Goal: Navigation & Orientation: Find specific page/section

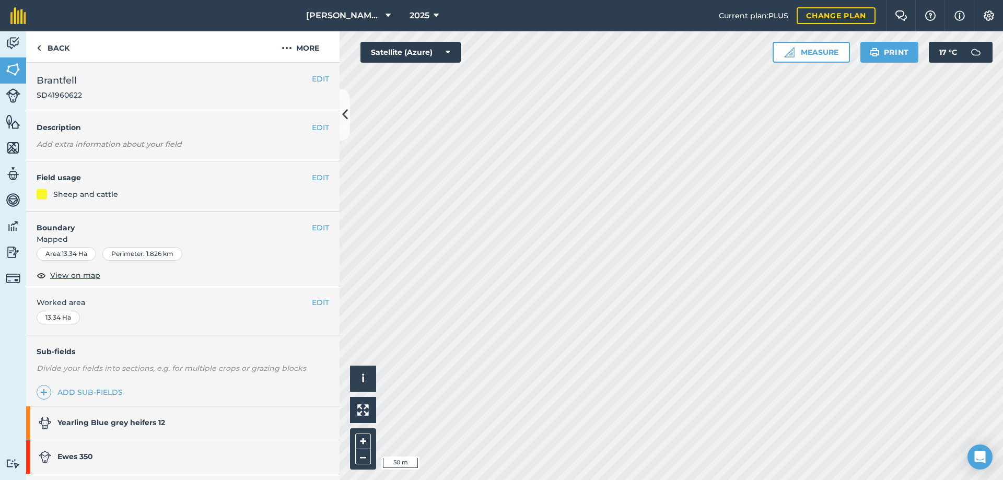
click at [61, 95] on span "SD41960622" at bounding box center [59, 95] width 45 height 10
click at [88, 275] on span "View on map" at bounding box center [75, 275] width 50 height 11
click at [54, 51] on link "Back" at bounding box center [53, 46] width 54 height 31
click at [59, 50] on link "Back" at bounding box center [53, 46] width 54 height 31
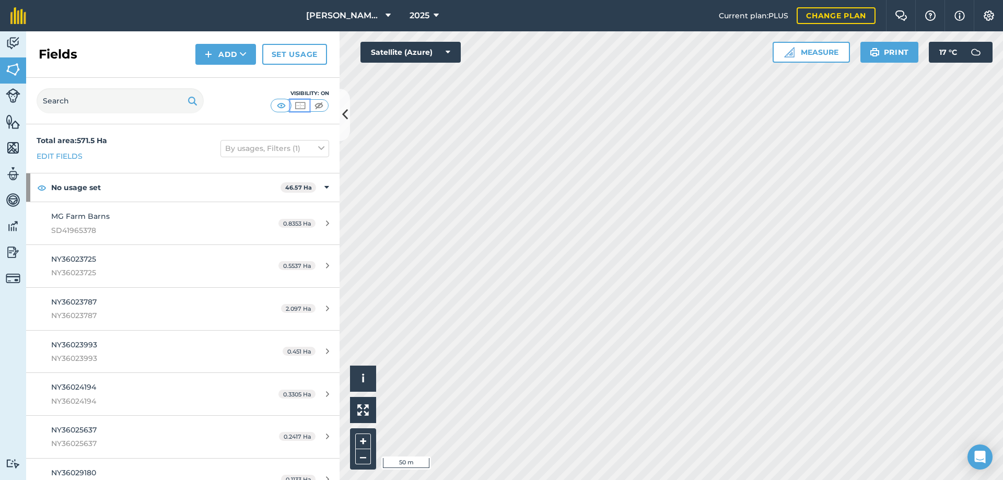
click at [302, 106] on img at bounding box center [300, 105] width 13 height 10
click at [340, 106] on button at bounding box center [345, 115] width 10 height 52
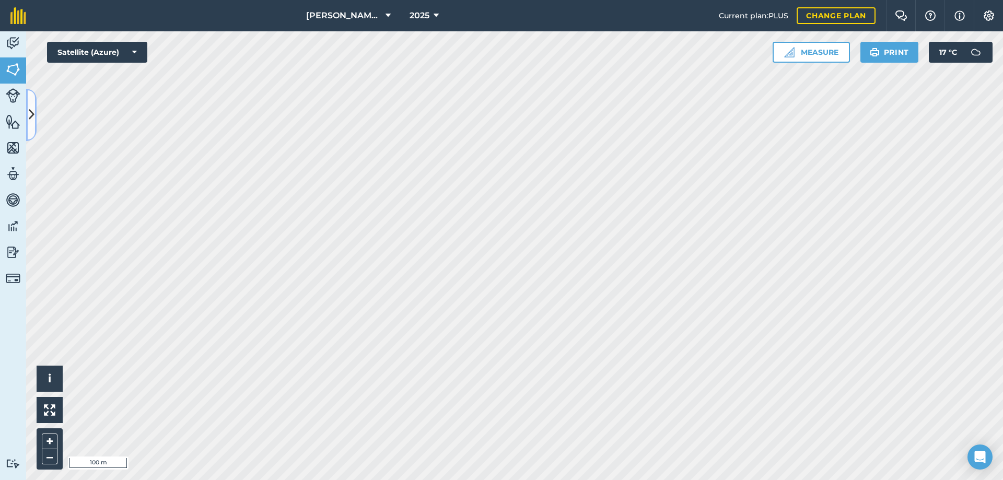
click at [32, 111] on icon at bounding box center [32, 115] width 6 height 18
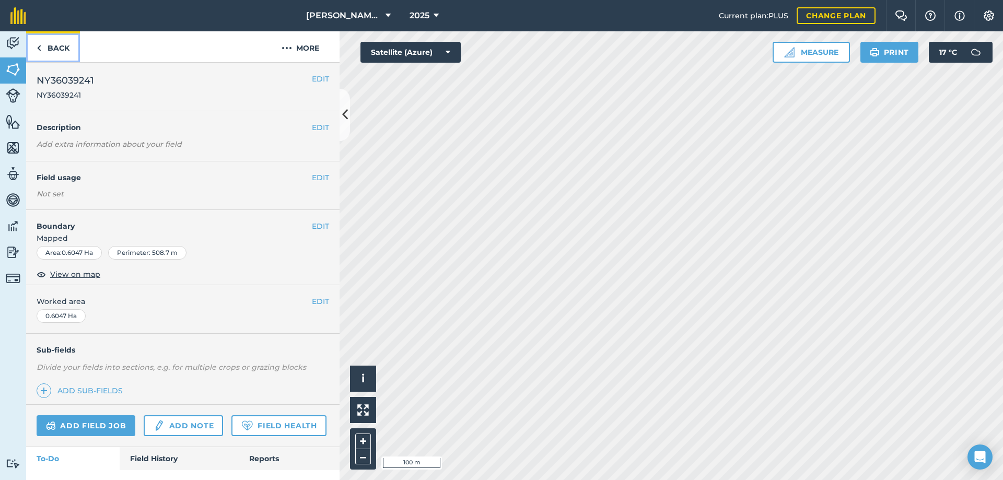
click at [38, 49] on img at bounding box center [39, 48] width 5 height 13
click at [15, 71] on img at bounding box center [13, 70] width 15 height 16
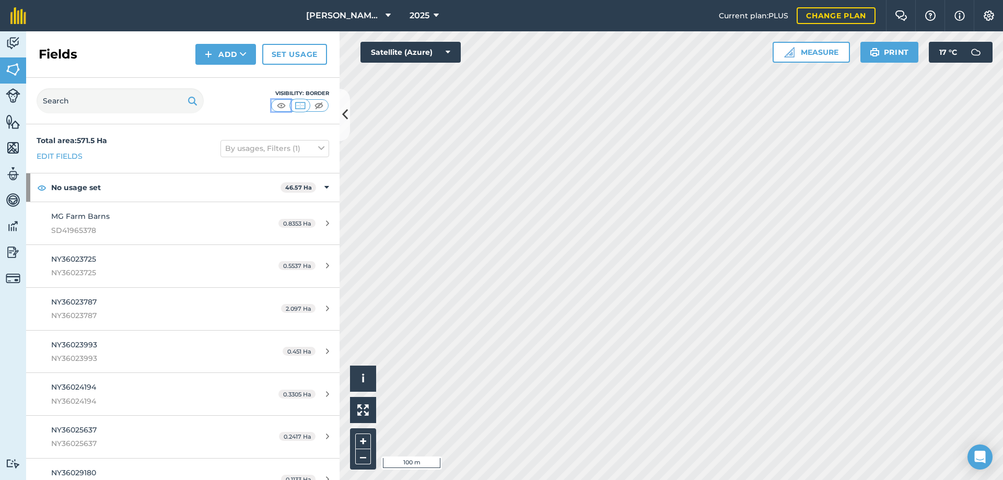
click at [284, 104] on img at bounding box center [281, 105] width 13 height 10
